Goal: Check status

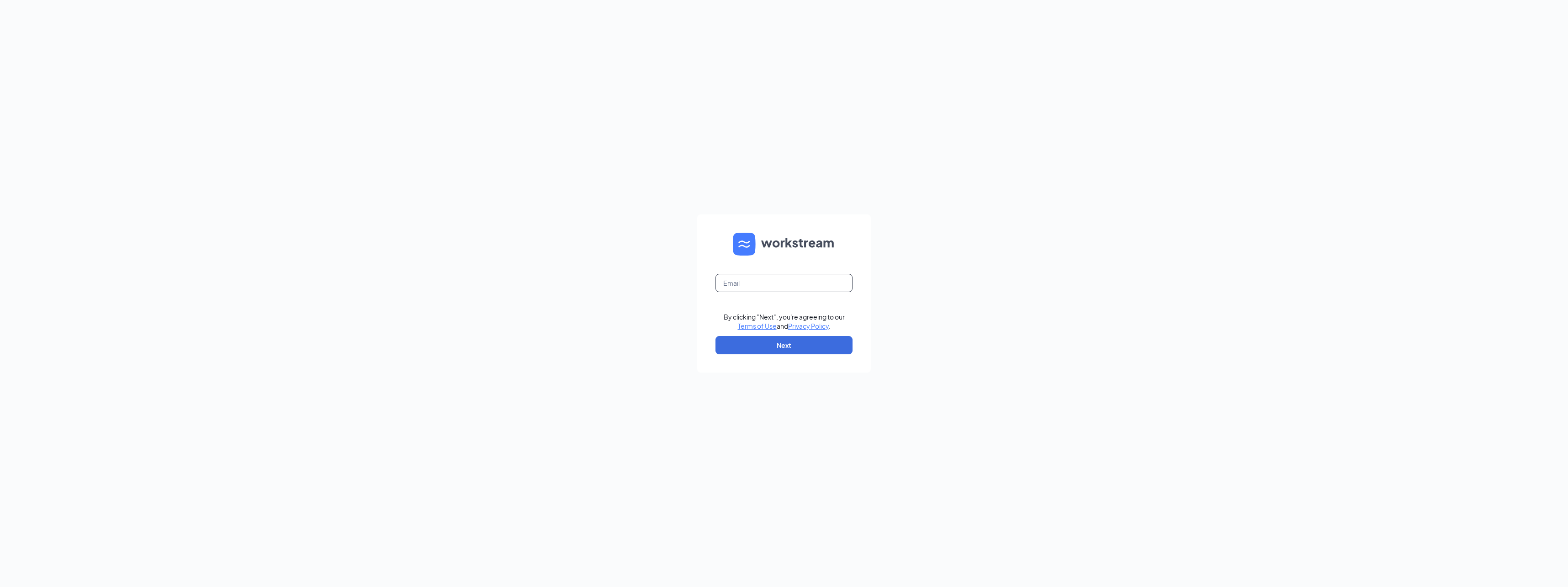
click at [785, 281] on input "text" at bounding box center [783, 283] width 137 height 18
type input "rewing3@email.davenport.edu"
click at [781, 350] on button "Next" at bounding box center [783, 345] width 137 height 18
click at [715, 337] on button "Sign In" at bounding box center [783, 346] width 137 height 18
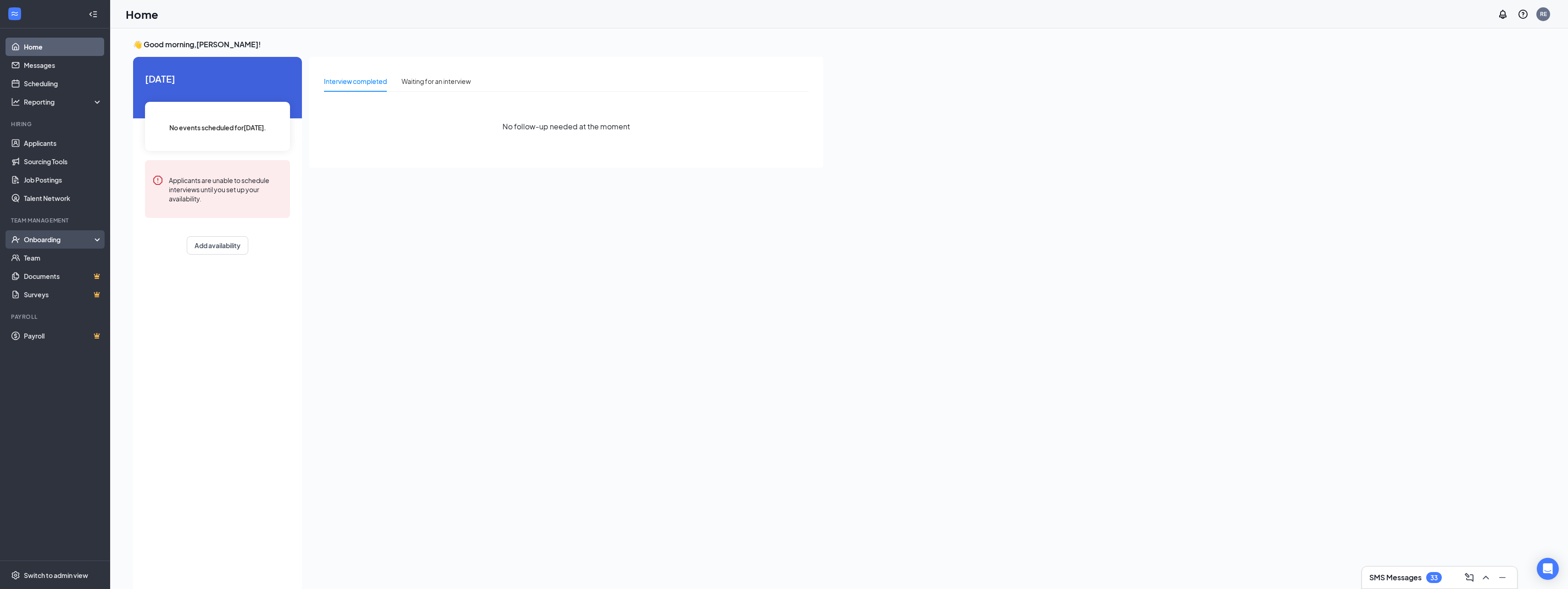
click at [58, 241] on div "Onboarding" at bounding box center [59, 239] width 71 height 9
click at [43, 264] on link "Overview" at bounding box center [63, 258] width 78 height 18
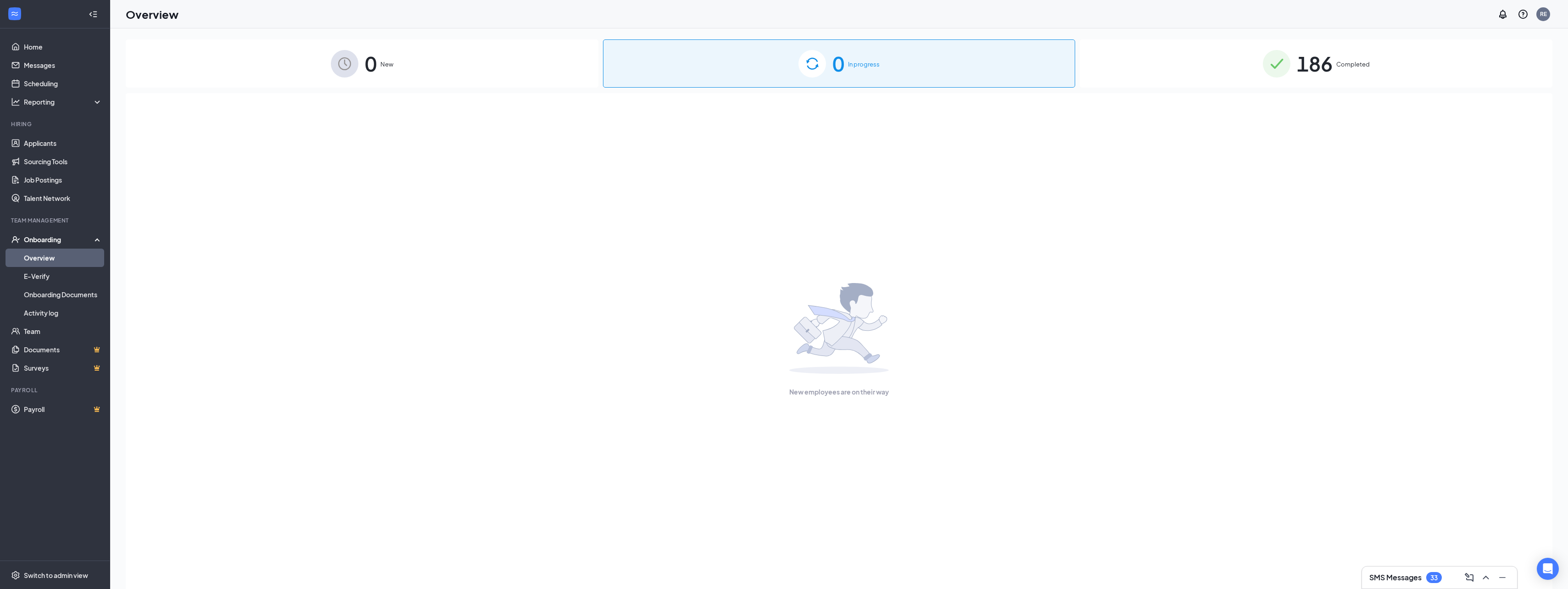
click at [1350, 74] on div "186 Completed" at bounding box center [1316, 64] width 473 height 48
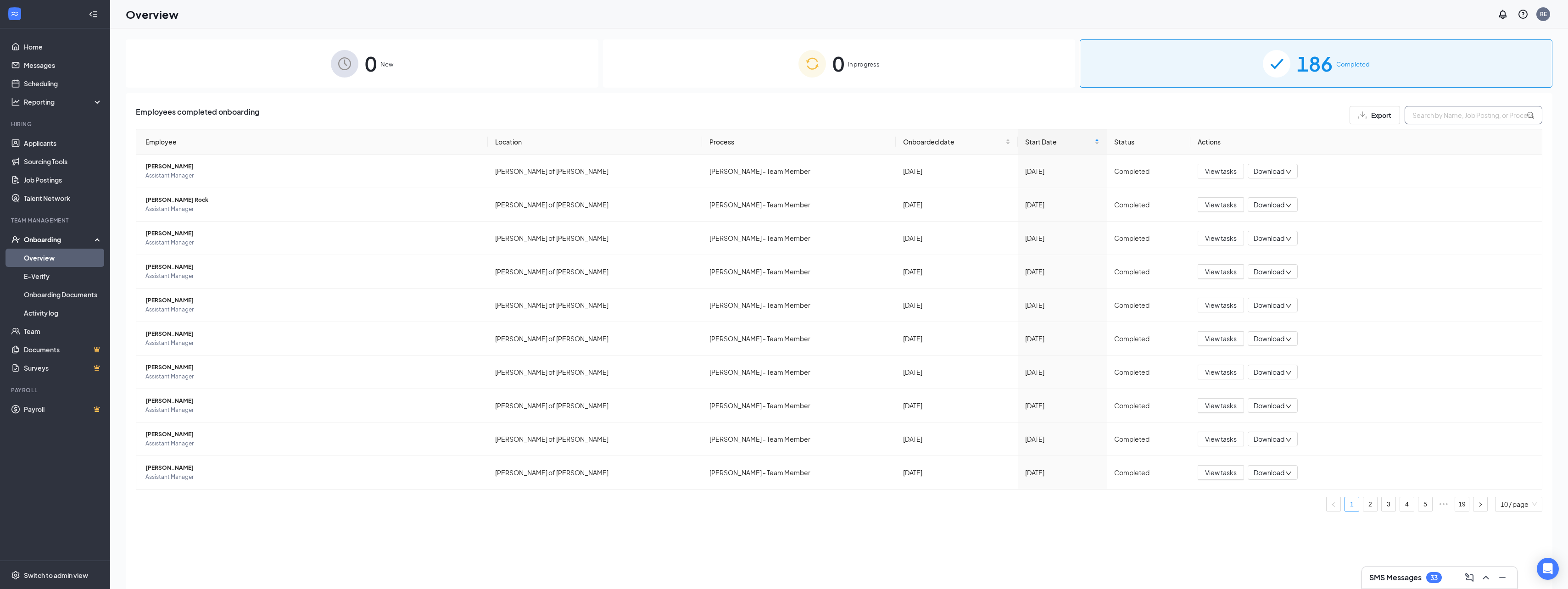
click at [1457, 114] on input "text" at bounding box center [1473, 115] width 138 height 18
type input "xav"
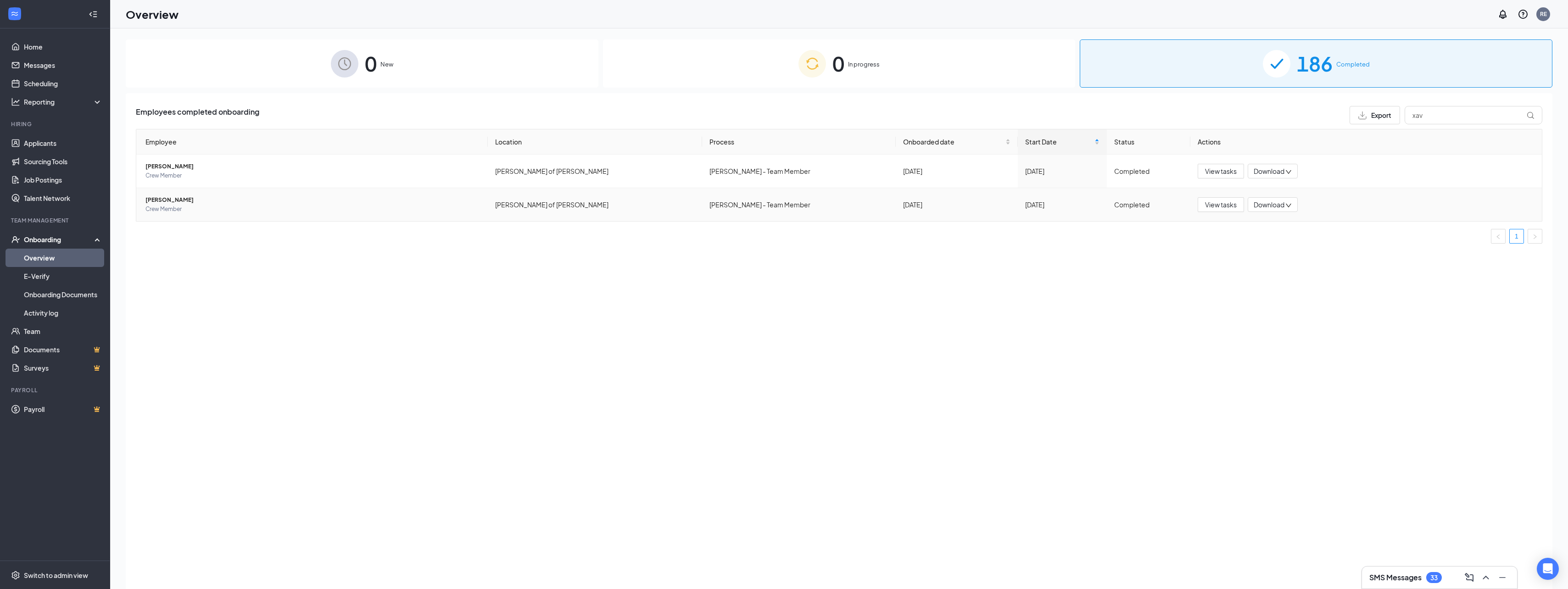
click at [212, 210] on span "Crew Member" at bounding box center [313, 209] width 335 height 9
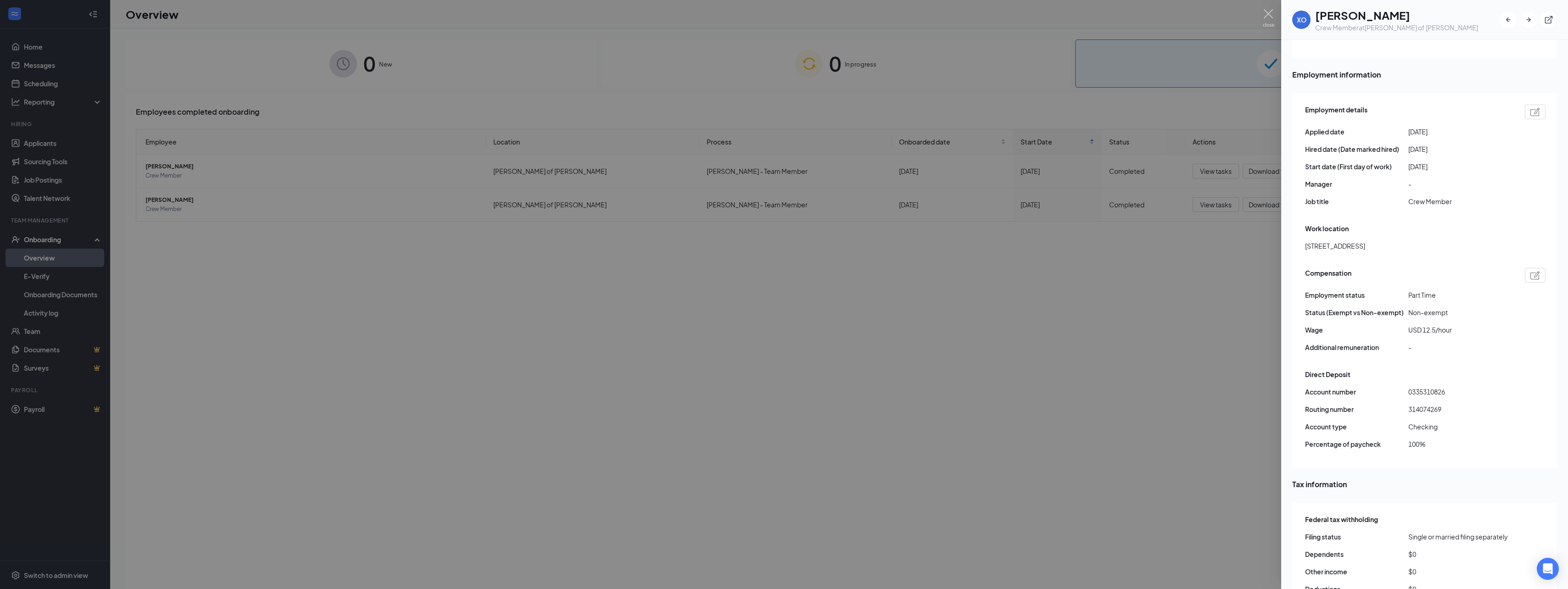
scroll to position [413, 0]
drag, startPoint x: 1442, startPoint y: 374, endPoint x: 1409, endPoint y: 378, distance: 33.2
click at [1409, 386] on div "Account number [FINANCIAL_ID] Routing number [US_BANK_ROUTING_MICR] Account typ…" at bounding box center [1425, 421] width 240 height 70
drag, startPoint x: 1409, startPoint y: 378, endPoint x: 1405, endPoint y: 372, distance: 7.2
click at [1405, 386] on span "Account number" at bounding box center [1356, 391] width 103 height 10
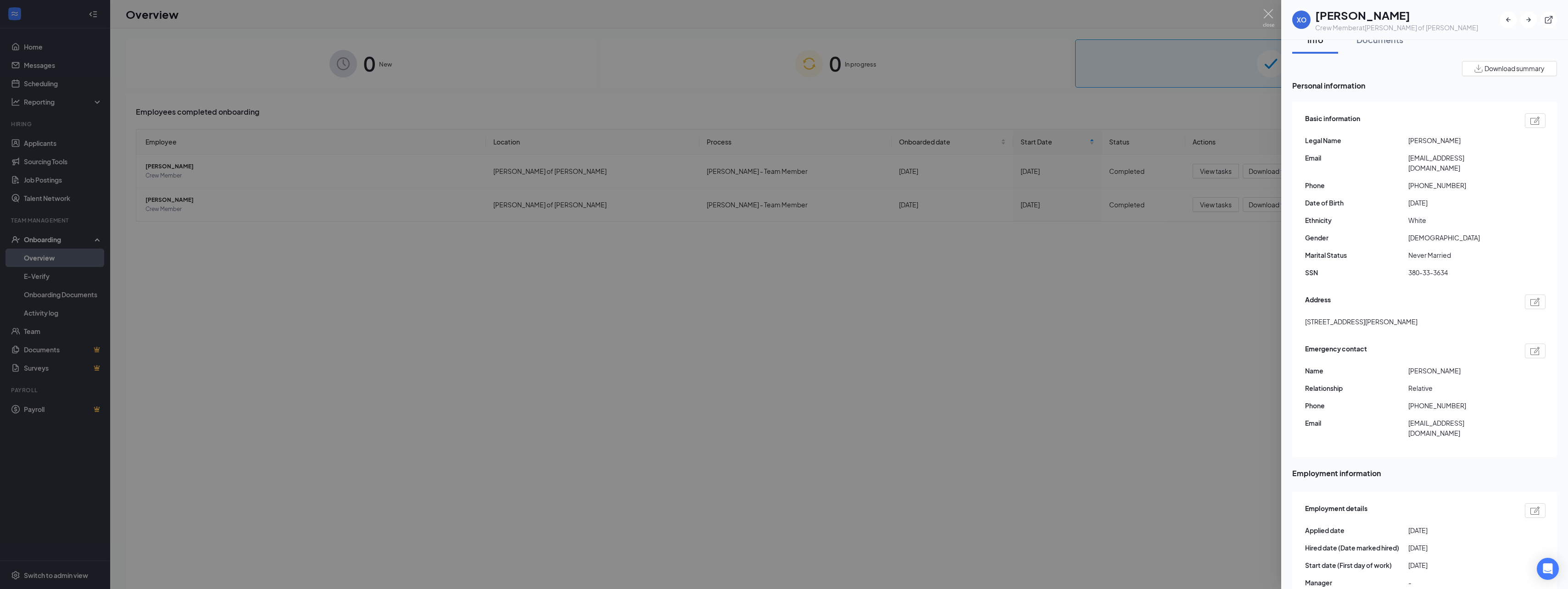
scroll to position [0, 0]
